Goal: Transaction & Acquisition: Purchase product/service

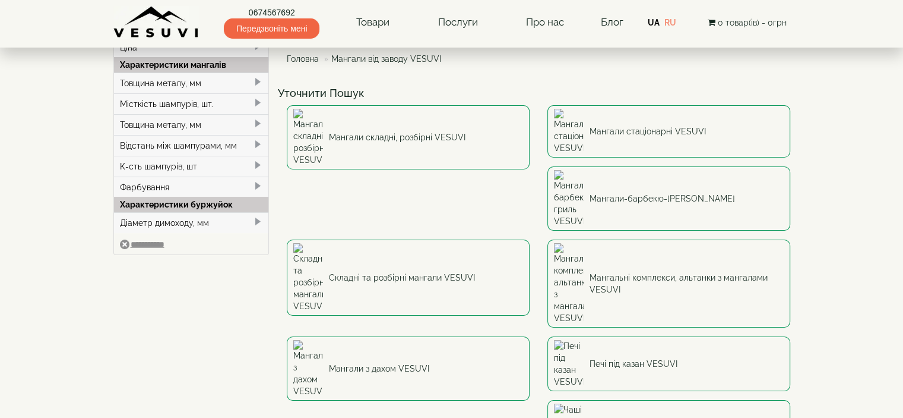
scroll to position [119, 0]
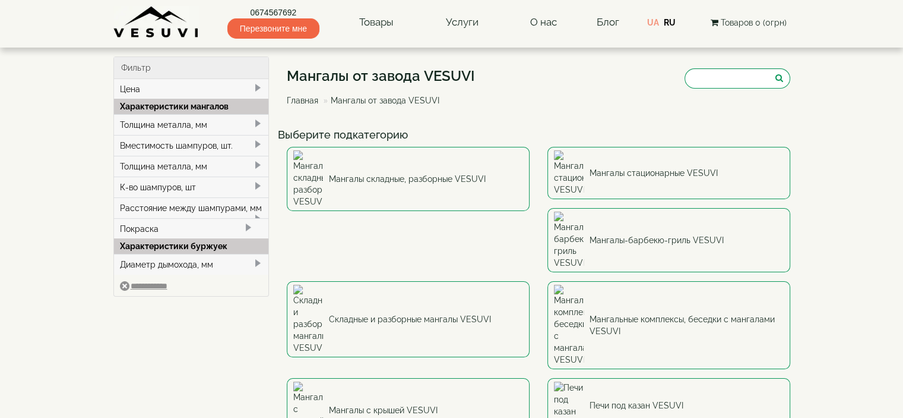
scroll to position [59, 0]
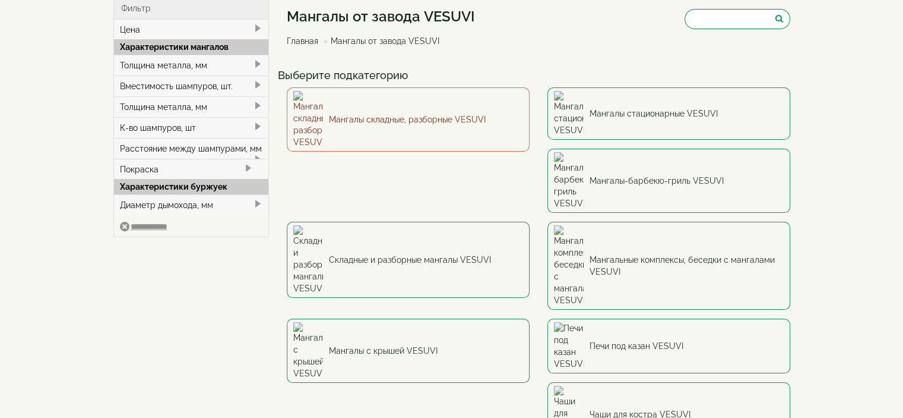
click at [409, 103] on link "Мангалы складные, разборные VESUVI" at bounding box center [408, 119] width 243 height 64
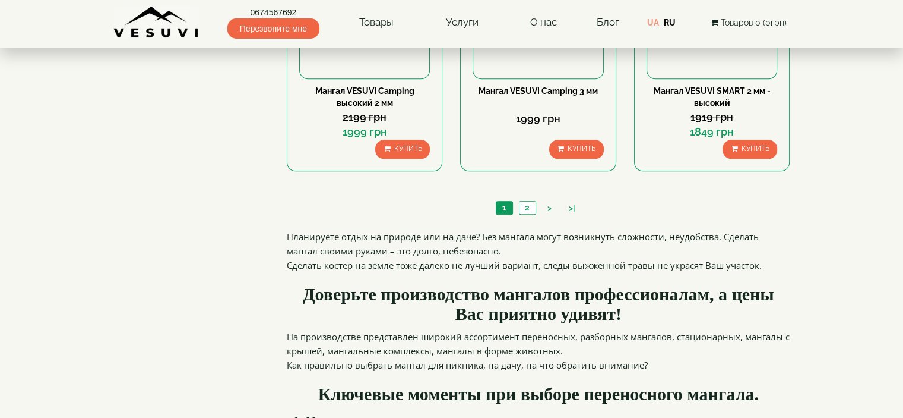
scroll to position [1247, 0]
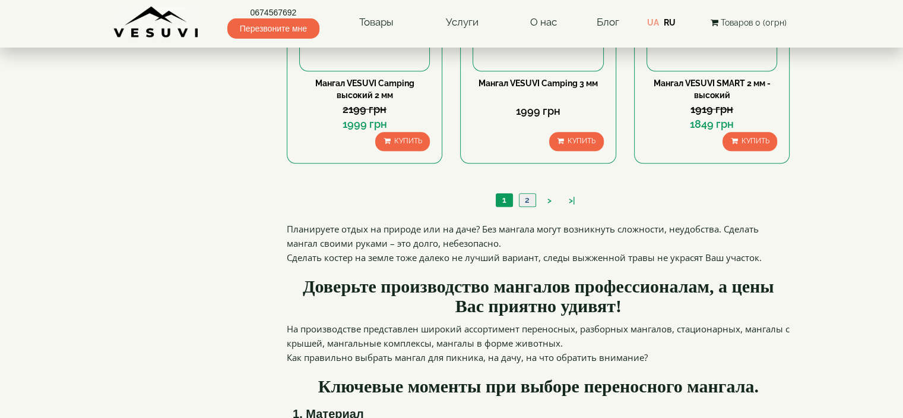
click at [530, 200] on link "2" at bounding box center [527, 200] width 17 height 12
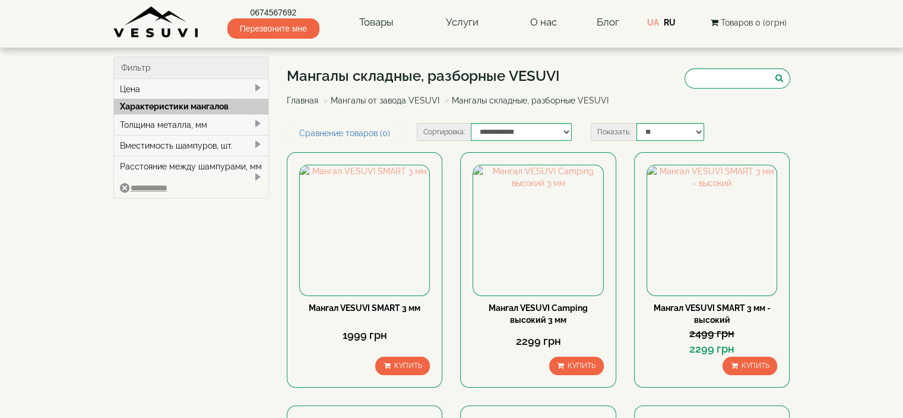
click at [369, 100] on link "Мангалы от завода VESUVI" at bounding box center [385, 101] width 109 height 10
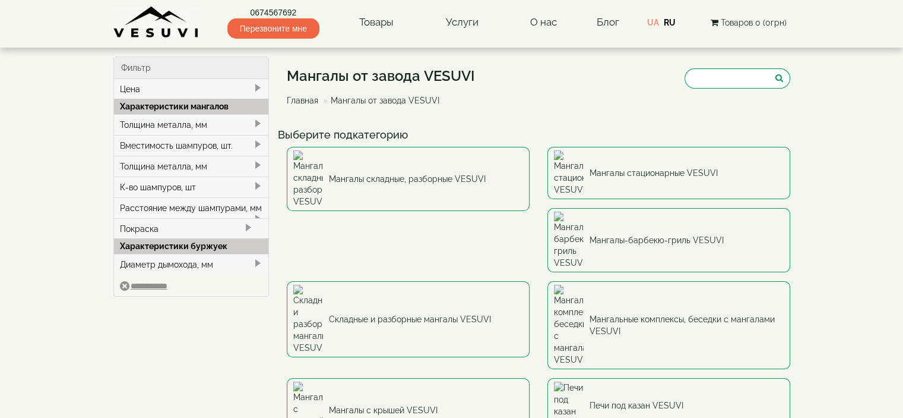
click at [171, 187] on div "К-во шампуров, шт" at bounding box center [191, 186] width 155 height 21
